Goal: Complete application form

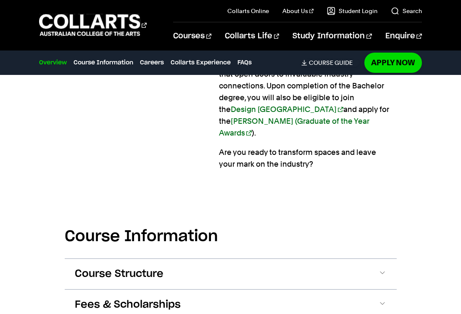
scroll to position [1026, 0]
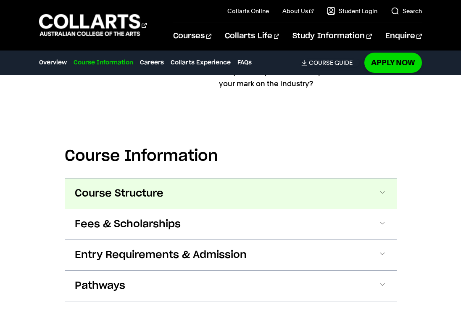
click at [153, 187] on span "Course Structure" at bounding box center [119, 193] width 89 height 13
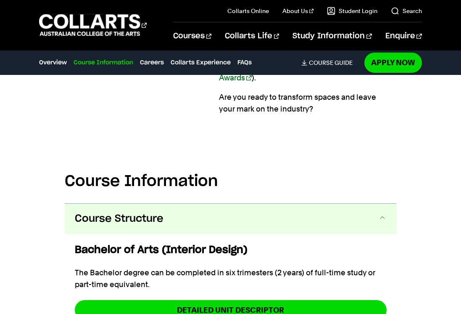
scroll to position [994, 0]
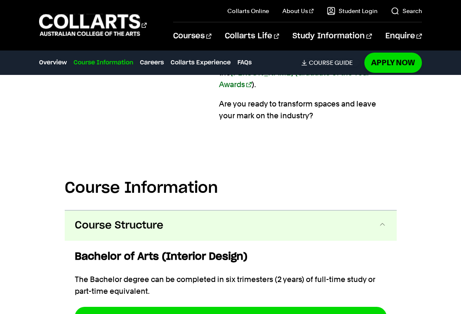
click at [150, 219] on span "Course Structure" at bounding box center [119, 225] width 89 height 13
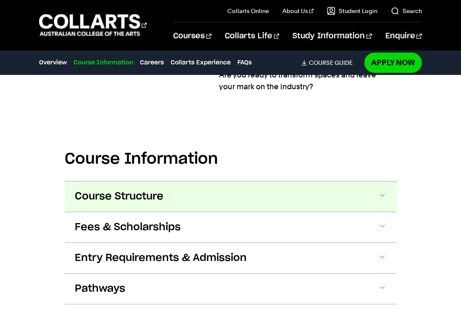
click at [150, 181] on button "Course Structure" at bounding box center [231, 196] width 332 height 30
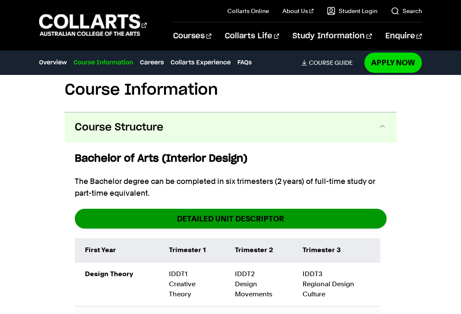
scroll to position [1086, 0]
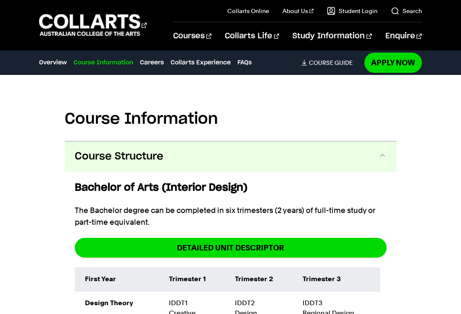
click at [148, 150] on span "Course Structure" at bounding box center [119, 156] width 89 height 13
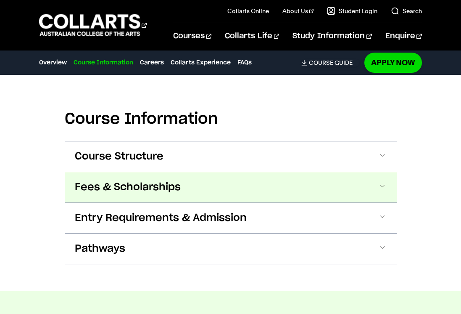
click at [159, 172] on button "Fees & Scholarships" at bounding box center [231, 187] width 332 height 30
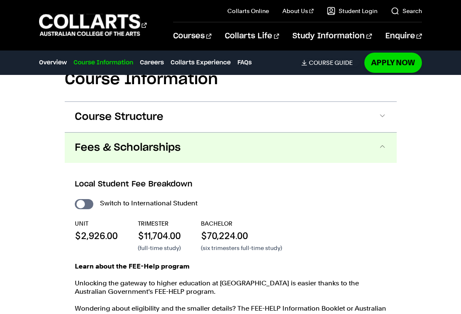
scroll to position [1102, 0]
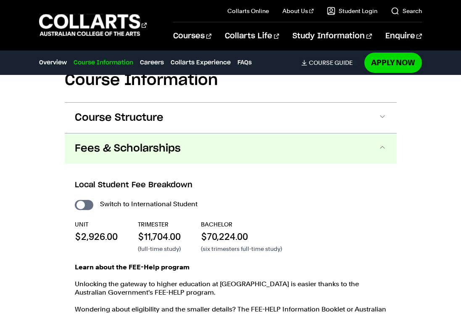
click at [224, 230] on p "$70,224.00" at bounding box center [241, 236] width 81 height 13
click at [225, 230] on p "$70,224.00" at bounding box center [241, 236] width 81 height 13
click at [222, 244] on p "(six trimesters full-time study)" at bounding box center [241, 248] width 81 height 8
drag, startPoint x: 74, startPoint y: 213, endPoint x: 123, endPoint y: 213, distance: 49.2
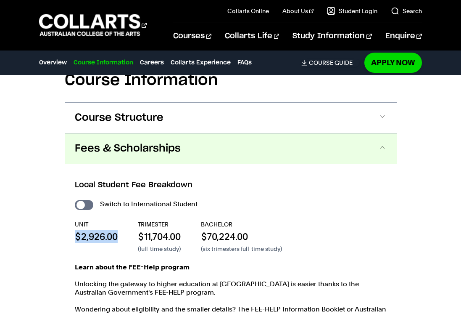
click at [123, 213] on div "Local Student Fee Breakdown Switch to International Student UNIT $2,926.00 TRIM…" at bounding box center [231, 275] width 332 height 225
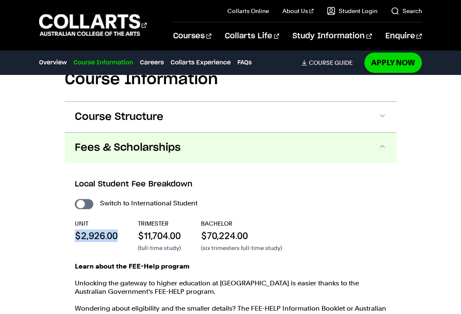
scroll to position [1108, 0]
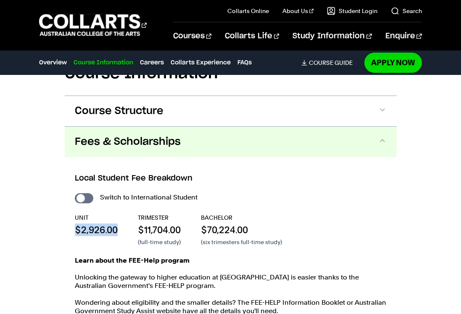
click at [123, 213] on div "UNIT $2,926.00 TRIMESTER $11,704.00 (full-time study) BACHELOR $70,224.00 (six …" at bounding box center [231, 229] width 312 height 33
click at [169, 135] on span "Fees & Scholarships" at bounding box center [128, 141] width 106 height 13
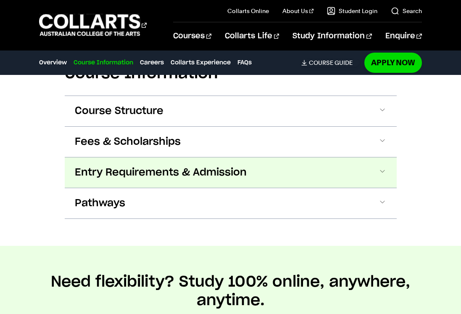
click at [176, 166] on span "Entry Requirements & Admission" at bounding box center [161, 172] width 172 height 13
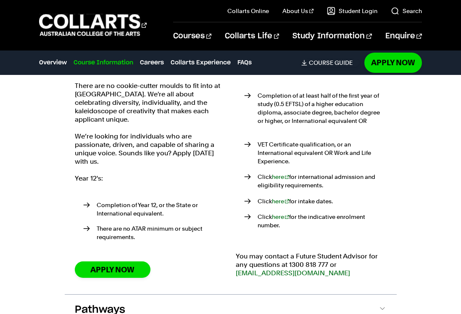
scroll to position [1276, 0]
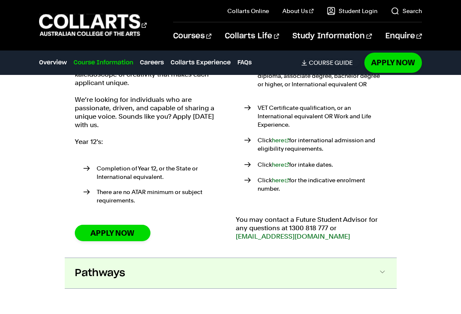
click at [287, 258] on button "Pathways" at bounding box center [231, 273] width 332 height 30
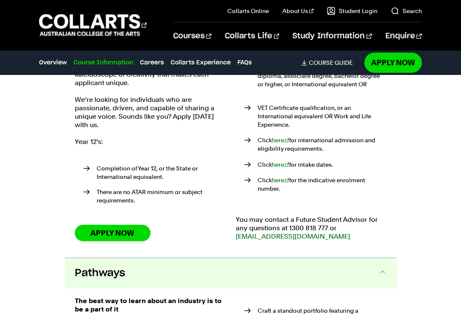
scroll to position [1426, 0]
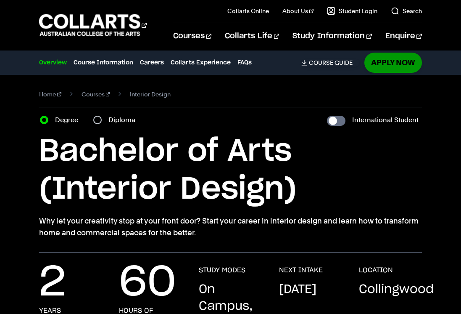
click at [381, 69] on link "Apply Now" at bounding box center [393, 63] width 58 height 20
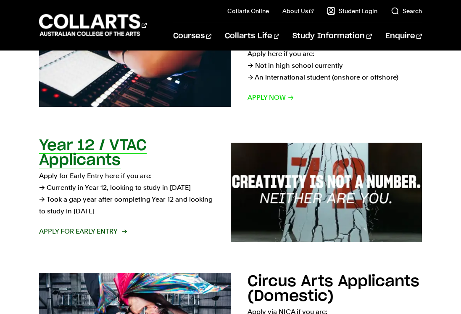
scroll to position [200, 0]
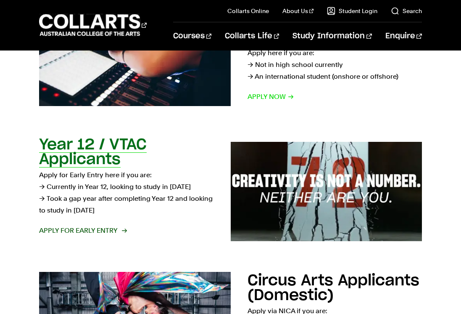
click at [76, 232] on span "Apply for Early Entry" at bounding box center [82, 230] width 87 height 12
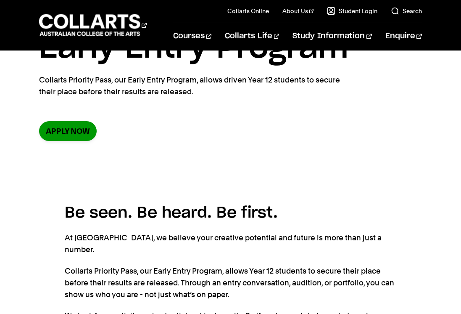
scroll to position [46, 0]
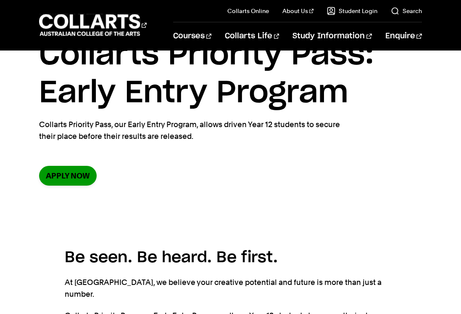
click at [71, 175] on link "Apply now" at bounding box center [68, 176] width 58 height 20
